Goal: Task Accomplishment & Management: Use online tool/utility

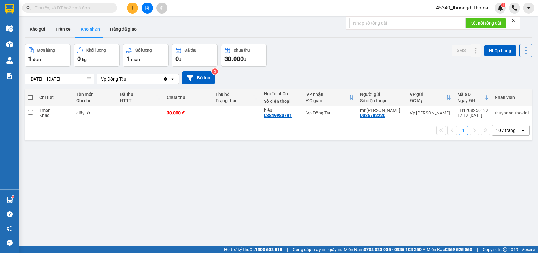
click at [40, 30] on button "Kho gửi" at bounding box center [38, 29] width 26 height 15
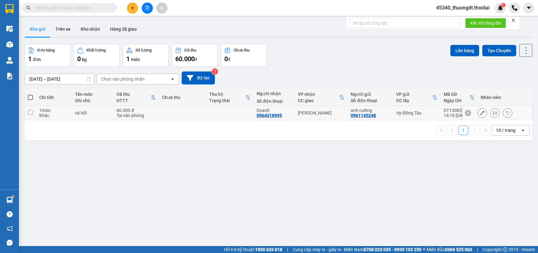
click at [30, 113] on input "checkbox" at bounding box center [30, 112] width 5 height 5
checkbox input "true"
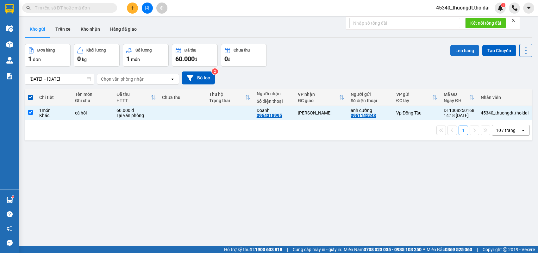
click at [463, 52] on button "Lên hàng" at bounding box center [464, 50] width 29 height 11
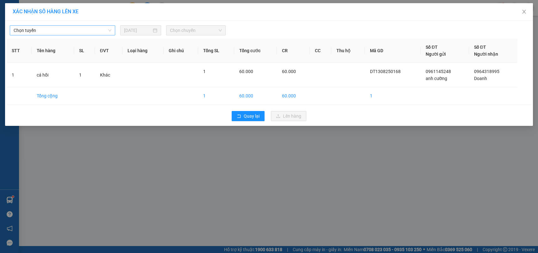
click at [87, 35] on div "Chọn tuyến" at bounding box center [62, 30] width 105 height 10
click at [78, 34] on span "Chọn tuyến" at bounding box center [63, 30] width 98 height 9
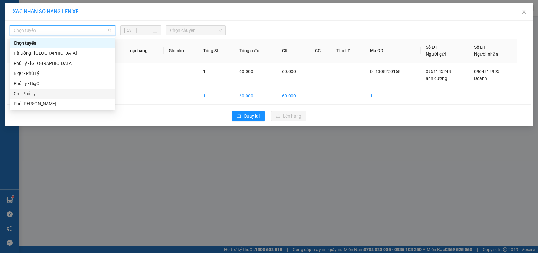
click at [24, 92] on div "Ga - Phủ Lý" at bounding box center [63, 93] width 98 height 7
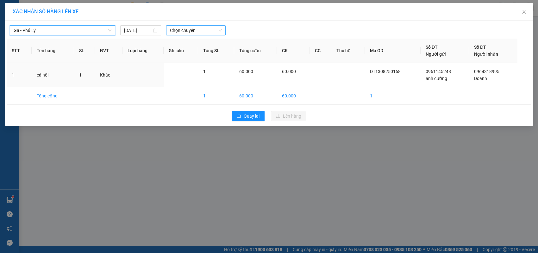
click at [193, 34] on span "Chọn chuyến" at bounding box center [196, 30] width 52 height 9
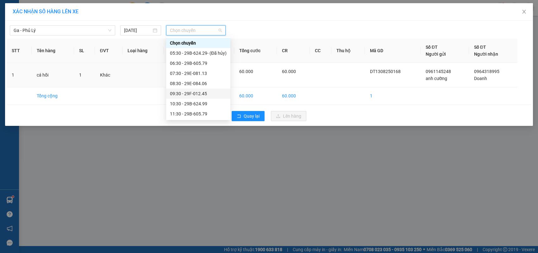
scroll to position [32, 0]
click at [200, 113] on div "14:30 - 29H-931.97" at bounding box center [198, 112] width 57 height 7
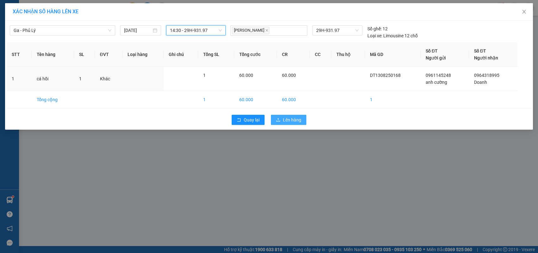
click at [285, 116] on span "Lên hàng" at bounding box center [292, 119] width 18 height 7
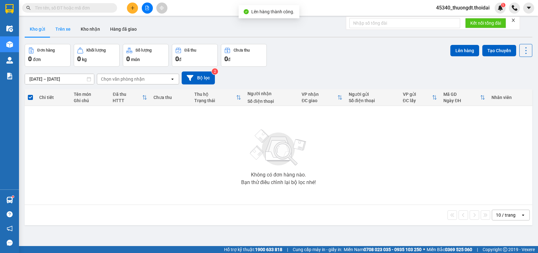
click at [60, 28] on button "Trên xe" at bounding box center [62, 29] width 25 height 15
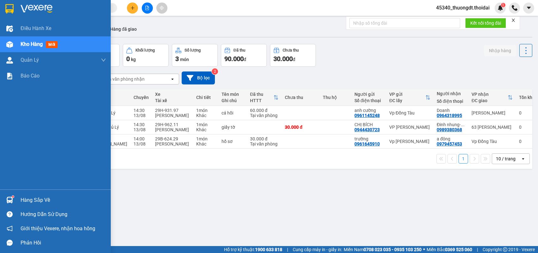
click at [39, 198] on div "Hàng sắp về" at bounding box center [63, 200] width 85 height 9
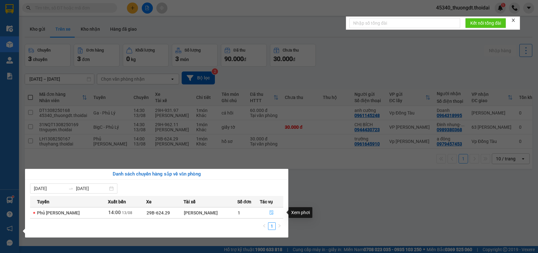
drag, startPoint x: 270, startPoint y: 210, endPoint x: 292, endPoint y: 201, distance: 23.6
click at [270, 210] on icon "file-done" at bounding box center [271, 212] width 4 height 4
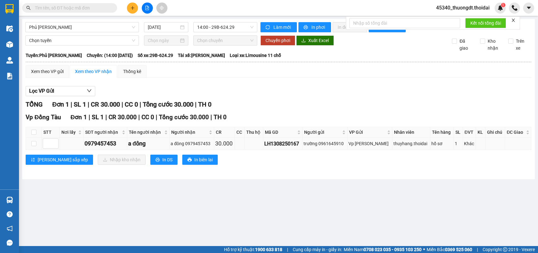
click at [37, 149] on td at bounding box center [34, 144] width 16 height 12
click at [35, 146] on input "checkbox" at bounding box center [33, 143] width 5 height 5
checkbox input "true"
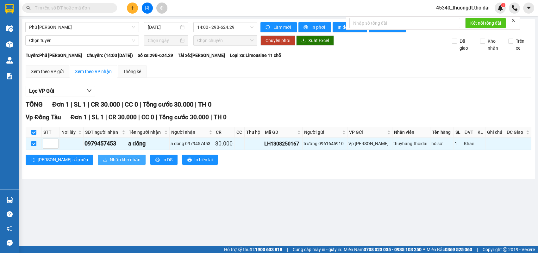
click at [98, 165] on button "Nhập kho nhận" at bounding box center [122, 160] width 48 height 10
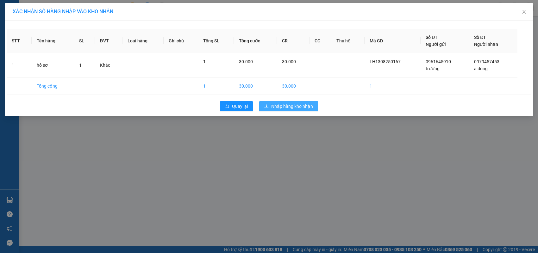
click at [275, 103] on span "Nhập hàng kho nhận" at bounding box center [292, 106] width 42 height 7
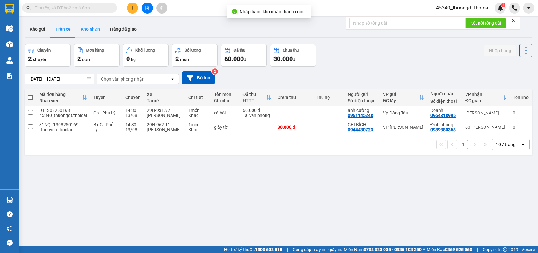
click at [94, 31] on button "Kho nhận" at bounding box center [90, 29] width 29 height 15
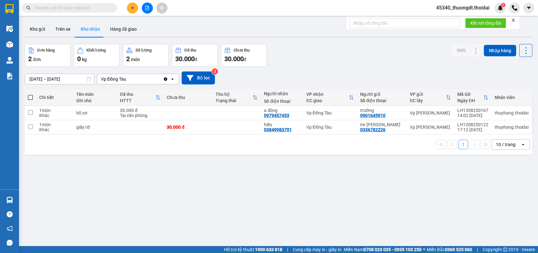
click at [89, 8] on input "text" at bounding box center [72, 7] width 75 height 7
paste input "0933227575"
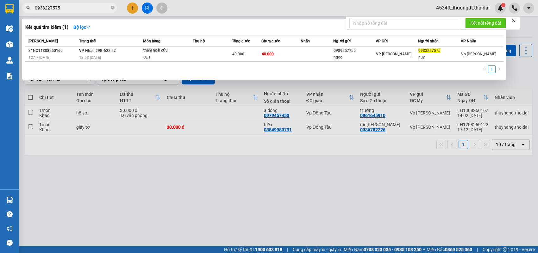
type input "0933227575"
